Goal: Transaction & Acquisition: Purchase product/service

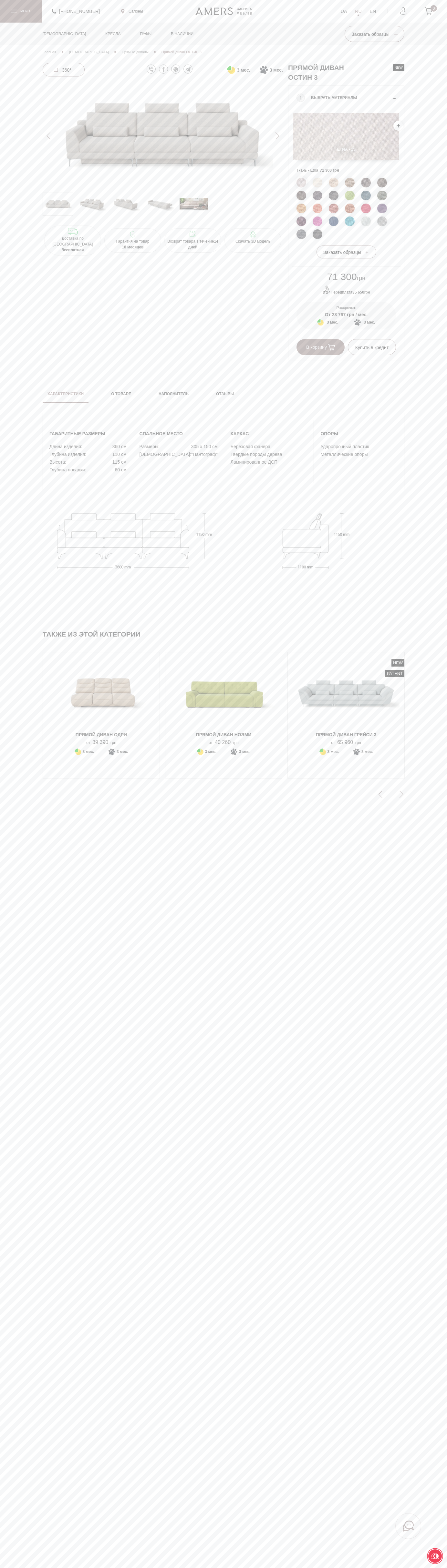
click at [320, 348] on span "В корзину" at bounding box center [320, 347] width 29 height 5
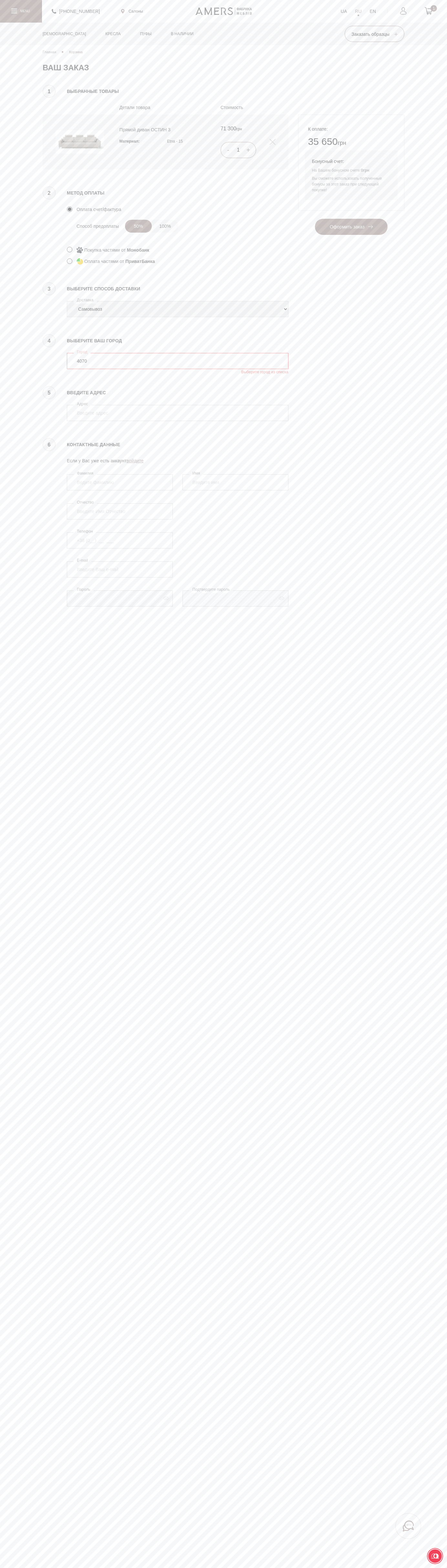
click at [178, 361] on input "4070" at bounding box center [178, 361] width 222 height 16
type input "4070"
click at [315, 219] on button "Оформить заказ" at bounding box center [351, 226] width 72 height 16
select select "amers-delivery"
click at [234, 24] on div "[DEMOGRAPHIC_DATA] Угловые диваны Прямые диваны Пуфы" at bounding box center [224, 33] width 362 height 23
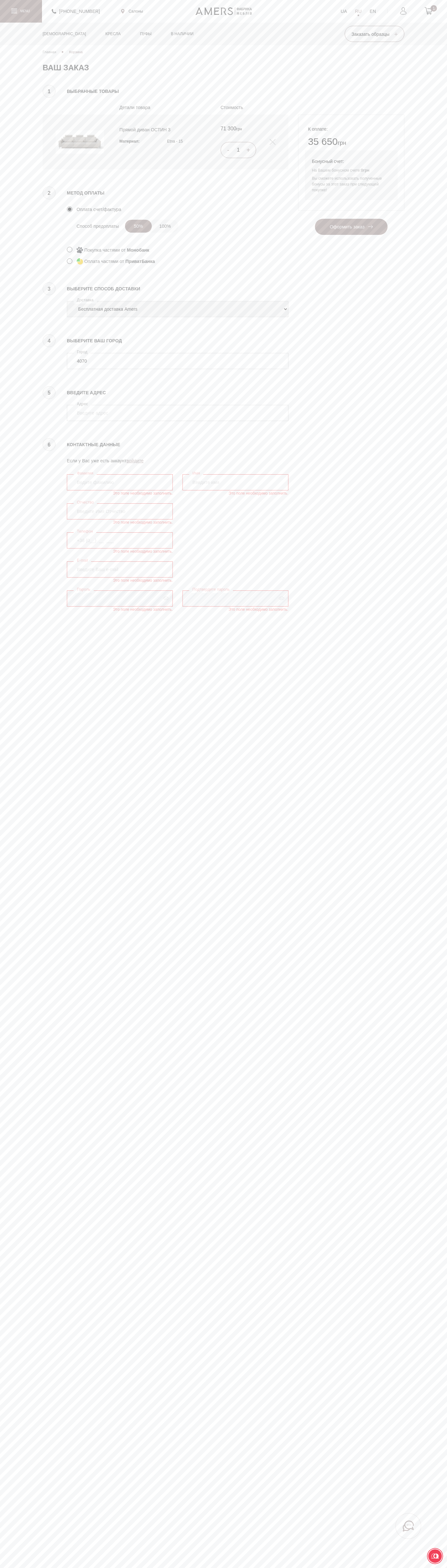
click at [440, 761] on main "Главная Корзина Ваша корзина пуста! Пожалуйста начните добавлять товары и они п…" at bounding box center [224, 784] width 447 height 1568
click at [283, 1584] on html "Пожалуйста оберните ваш экран +380737005770 Салоны UA RU EN 1 Диваны" at bounding box center [224, 847] width 447 height 1695
click at [10, 1201] on main "Главная Корзина Ваша корзина пуста! Пожалуйста начните добавлять товары и они п…" at bounding box center [224, 784] width 447 height 1568
select select "amers-delivery"
click at [178, 361] on input "4070" at bounding box center [178, 361] width 222 height 16
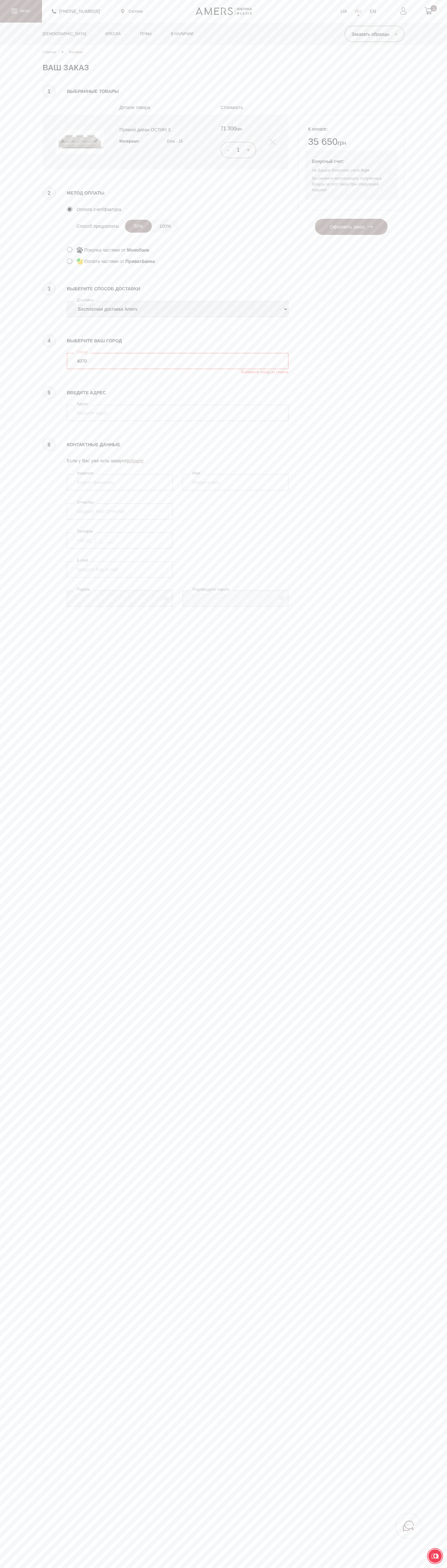
type input "4070"
click at [315, 219] on button "Оформить заказ" at bounding box center [351, 226] width 72 height 16
type input "kiev"
type input "Google Ukraine 25B, Sagaydachnogo Str."
type input "Vasyl Kostenko"
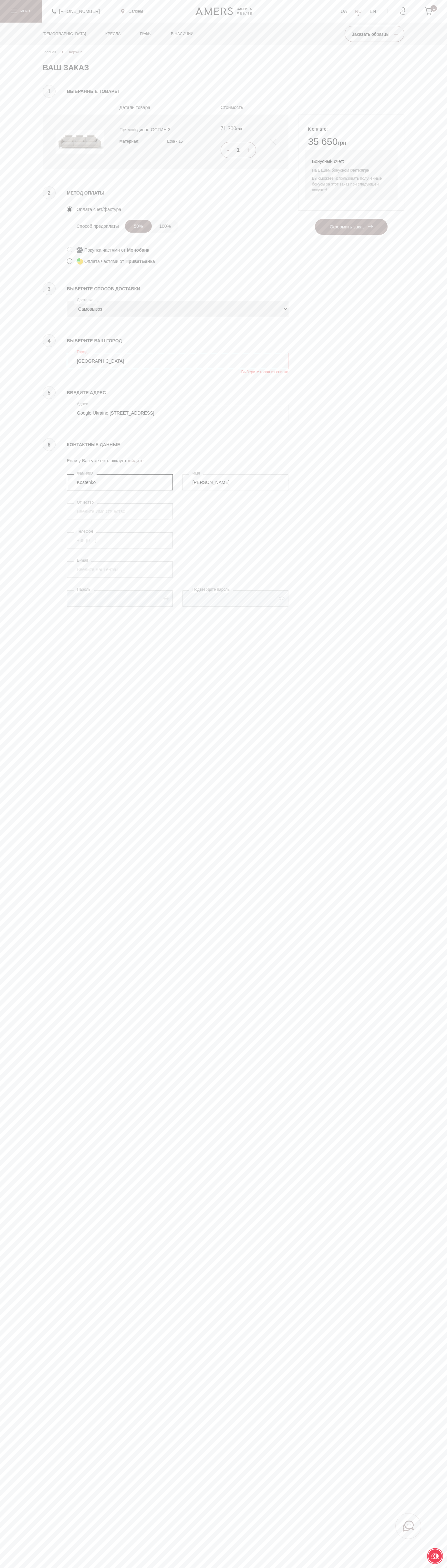
type input "Kostenko"
type input "+38 (650) 25 30 000"
type input "johnsmith005@storebotmail.joonix.net"
select select "amers-delivery"
click at [83, 404] on label "Адрес" at bounding box center [82, 404] width 18 height 7
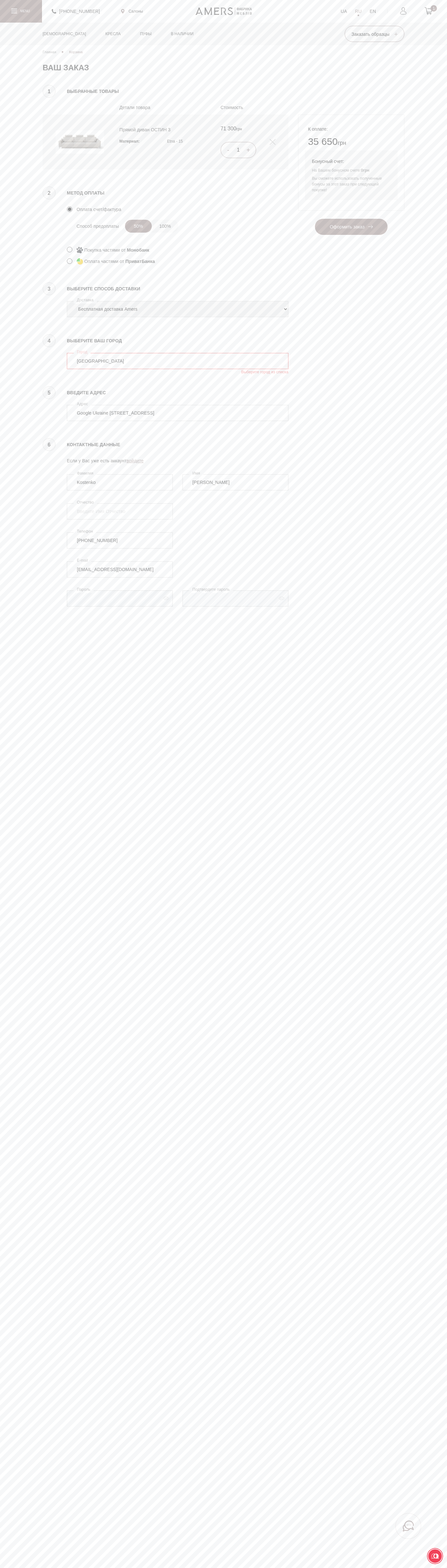
click at [83, 369] on input "kiev" at bounding box center [178, 361] width 222 height 16
click at [250, 9] on link at bounding box center [224, 11] width 57 height 8
click at [435, 449] on div "Главная Корзина Ваша корзина пуста! Пожалуйста начните добавлять товары и они п…" at bounding box center [224, 332] width 447 height 574
click at [135, 1567] on html "Пожалуйста оберните ваш экран +380737005770 Салоны UA RU EN 1 Диваны" at bounding box center [224, 847] width 447 height 1695
click at [2, 1463] on main "Главная Корзина Ваша корзина пуста! Пожалуйста начните добавлять товары и они п…" at bounding box center [224, 784] width 447 height 1568
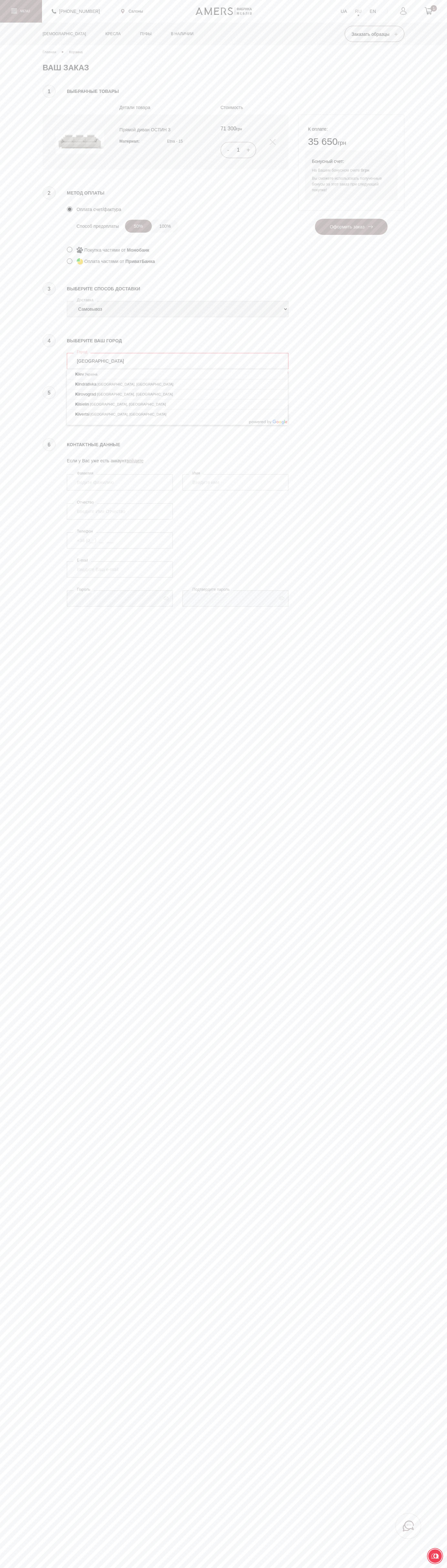
type input "[GEOGRAPHIC_DATA]"
type input "Google Ukraine 25B, Sagaydachnogo Str."
type input "Vasyl Kostenko"
type input "Kostenko"
type input "+38 (650) 25 30 000"
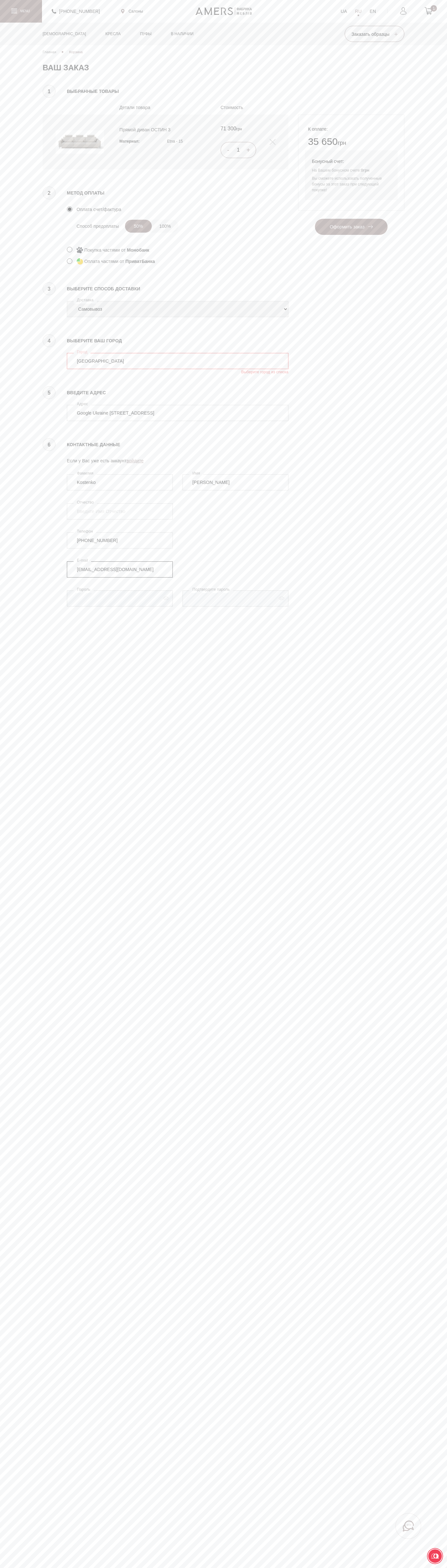
type input "johnsmith005@storebotmail.joonix.net"
select select "amers-delivery"
click at [83, 404] on label "Адрес" at bounding box center [82, 404] width 18 height 7
click at [83, 369] on input "kiev" at bounding box center [178, 361] width 222 height 16
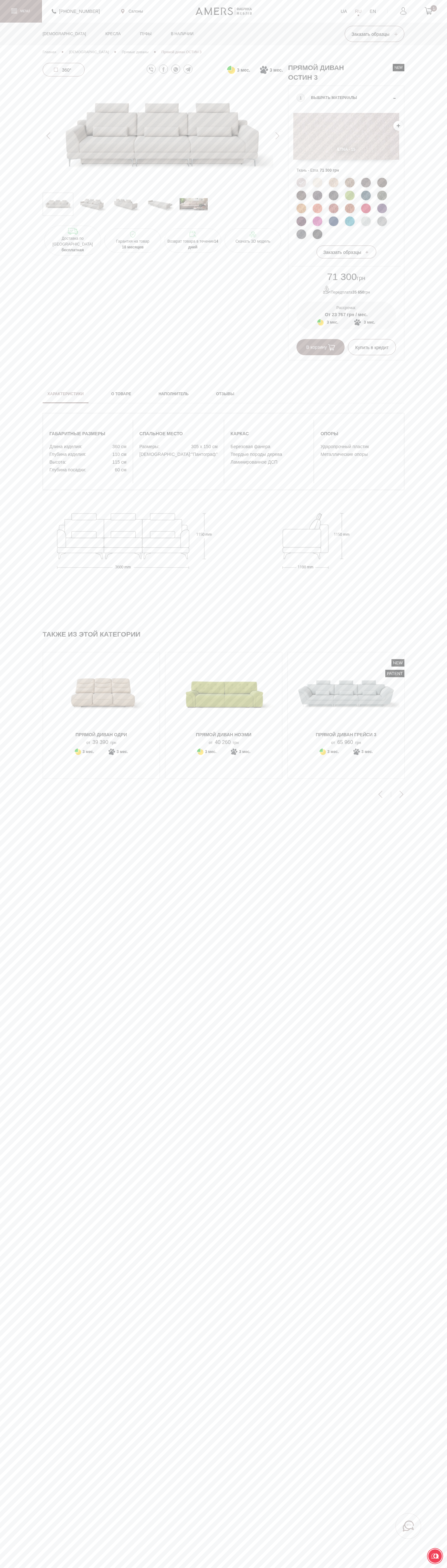
click at [320, 348] on span "В корзину" at bounding box center [320, 347] width 29 height 5
